Goal: Navigation & Orientation: Find specific page/section

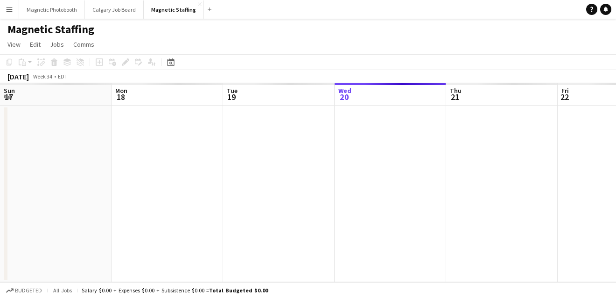
scroll to position [0, 223]
